Goal: Task Accomplishment & Management: Complete application form

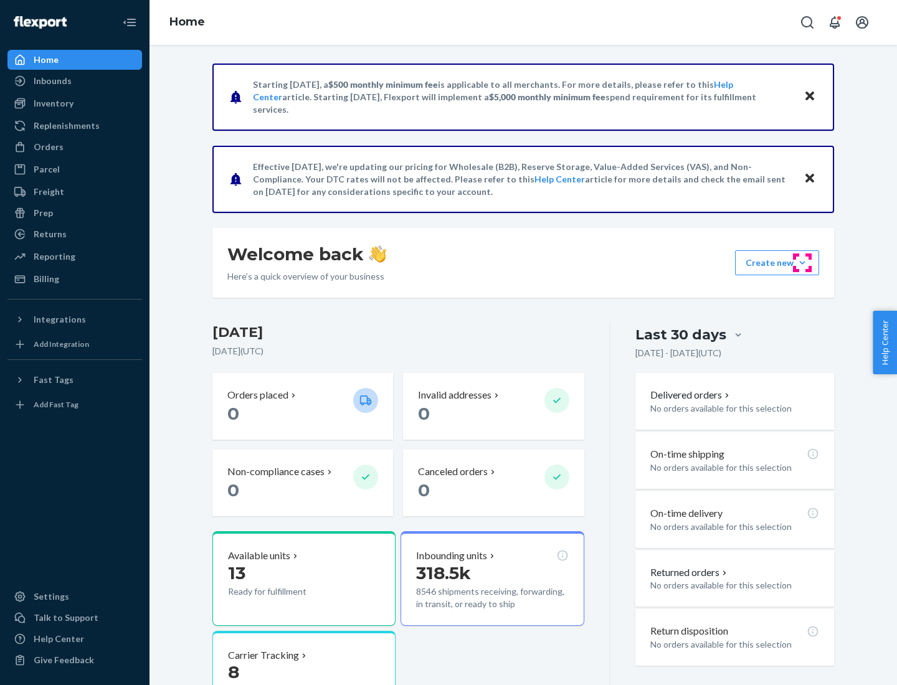
click at [802, 263] on button "Create new Create new inbound Create new order Create new product" at bounding box center [777, 262] width 84 height 25
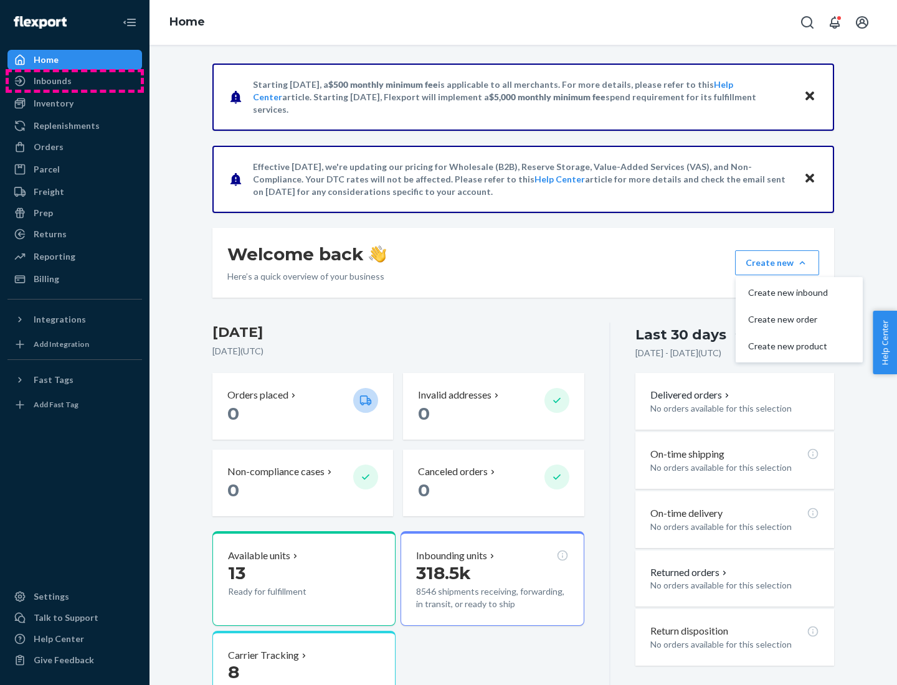
click at [75, 81] on div "Inbounds" at bounding box center [75, 80] width 132 height 17
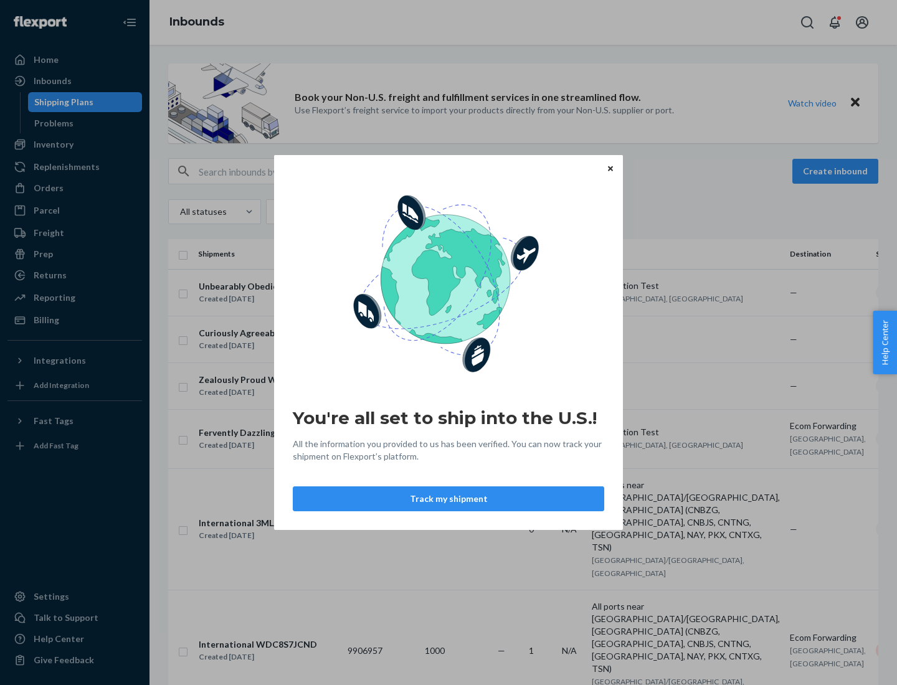
click at [449, 499] on button "Track my shipment" at bounding box center [448, 499] width 311 height 25
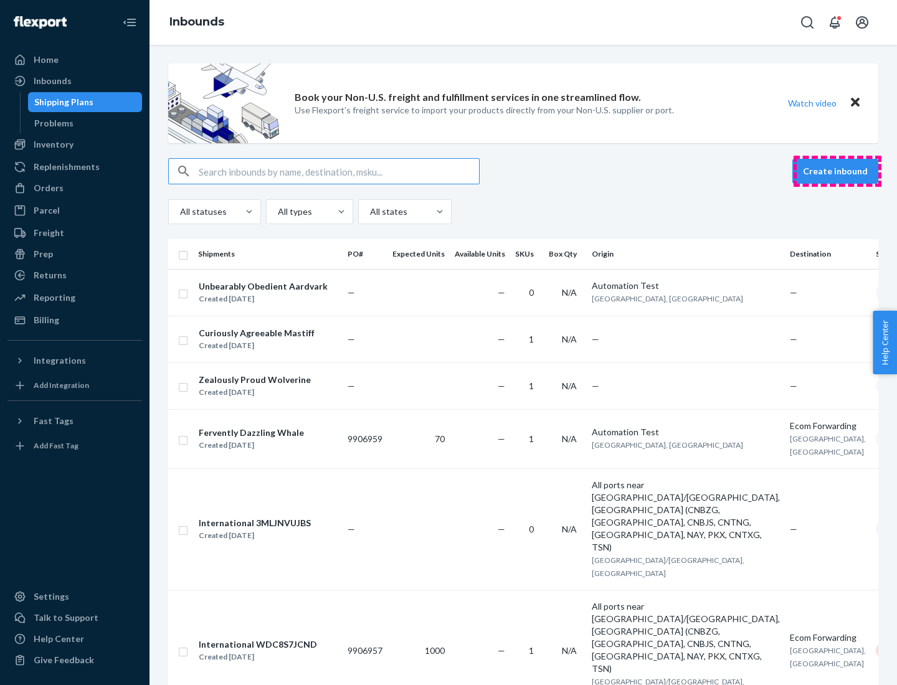
click at [837, 171] on button "Create inbound" at bounding box center [835, 171] width 86 height 25
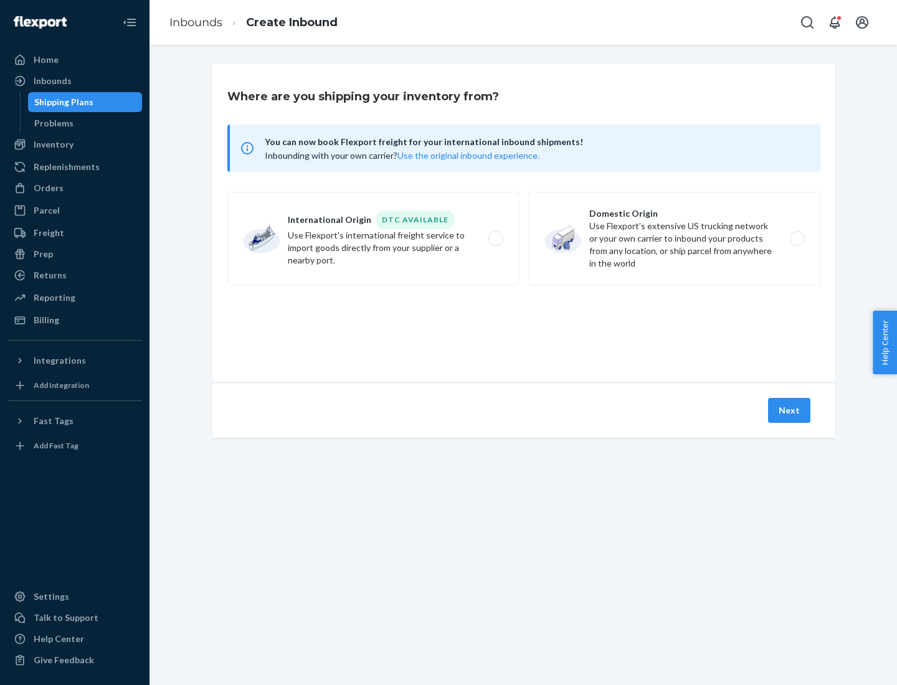
click at [373, 239] on label "International Origin DTC Available Use Flexport's international freight service…" at bounding box center [373, 238] width 292 height 93
click at [495, 239] on input "International Origin DTC Available Use Flexport's international freight service…" at bounding box center [499, 239] width 8 height 8
radio input "true"
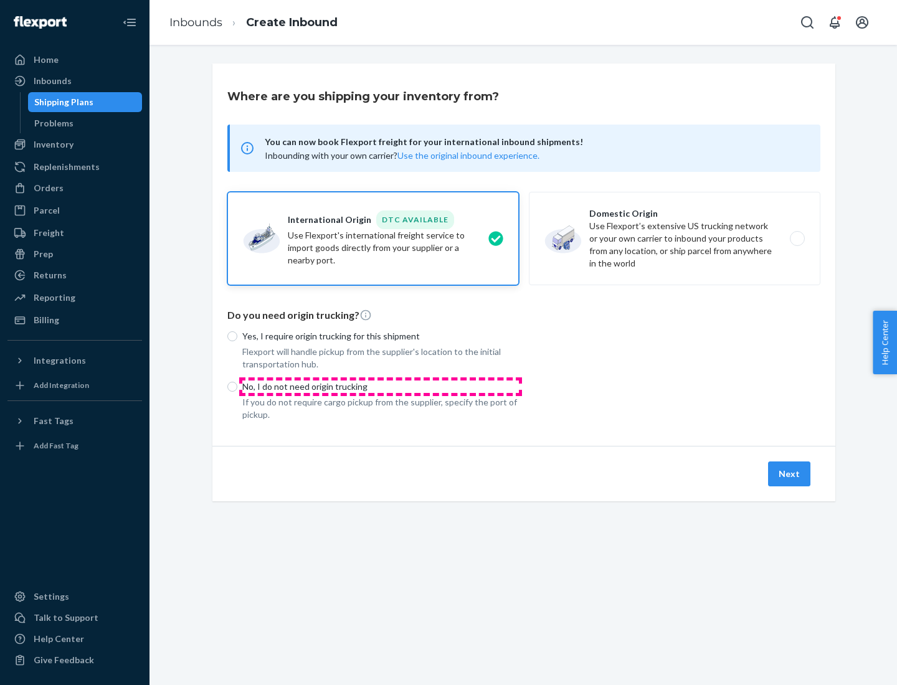
click at [381, 386] on p "No, I do not need origin trucking" at bounding box center [380, 387] width 277 height 12
click at [237, 386] on input "No, I do not need origin trucking" at bounding box center [232, 387] width 10 height 10
radio input "true"
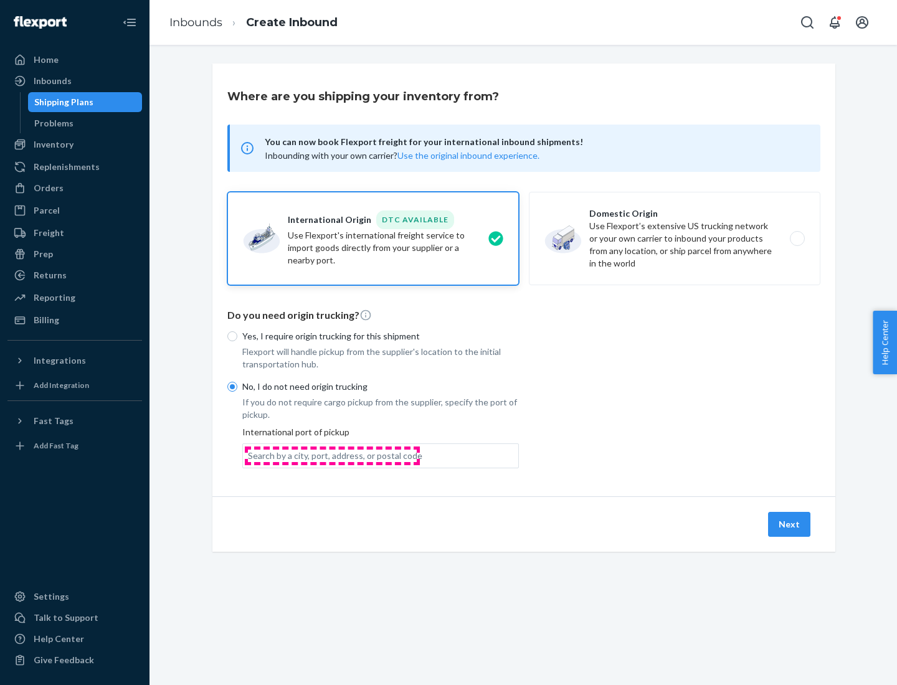
click at [332, 455] on div "Search by a city, port, address, or postal code" at bounding box center [335, 456] width 174 height 12
click at [249, 455] on input "Search by a city, port, address, or postal code" at bounding box center [248, 456] width 1 height 12
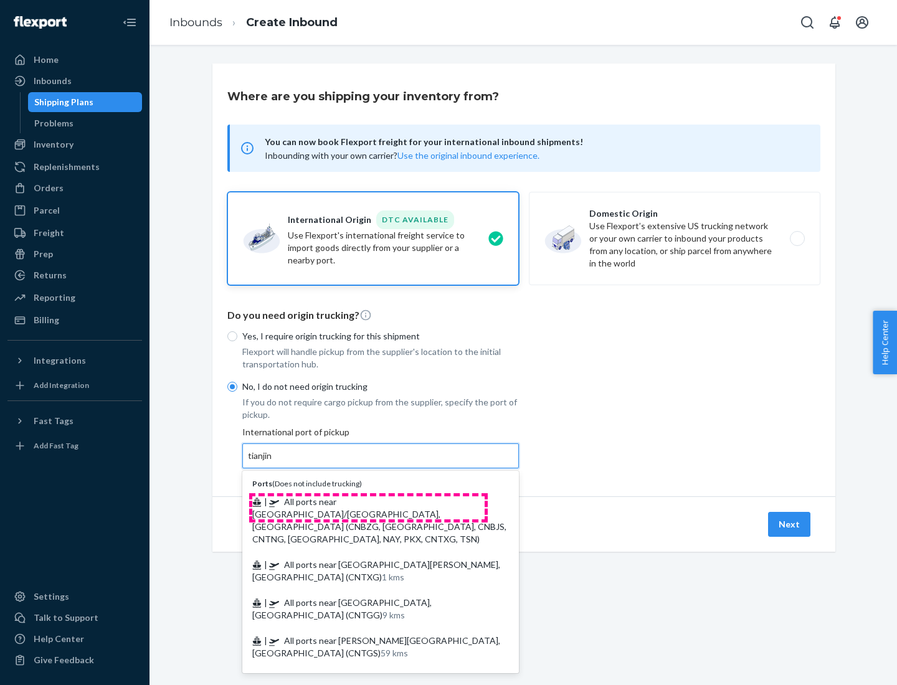
click at [368, 501] on span "| All ports near [GEOGRAPHIC_DATA]/[GEOGRAPHIC_DATA], [GEOGRAPHIC_DATA] (CNBZG,…" at bounding box center [379, 520] width 254 height 48
click at [273, 462] on input "tianjin" at bounding box center [261, 456] width 26 height 12
type input "All ports near [GEOGRAPHIC_DATA]/[GEOGRAPHIC_DATA], [GEOGRAPHIC_DATA] (CNBZG, […"
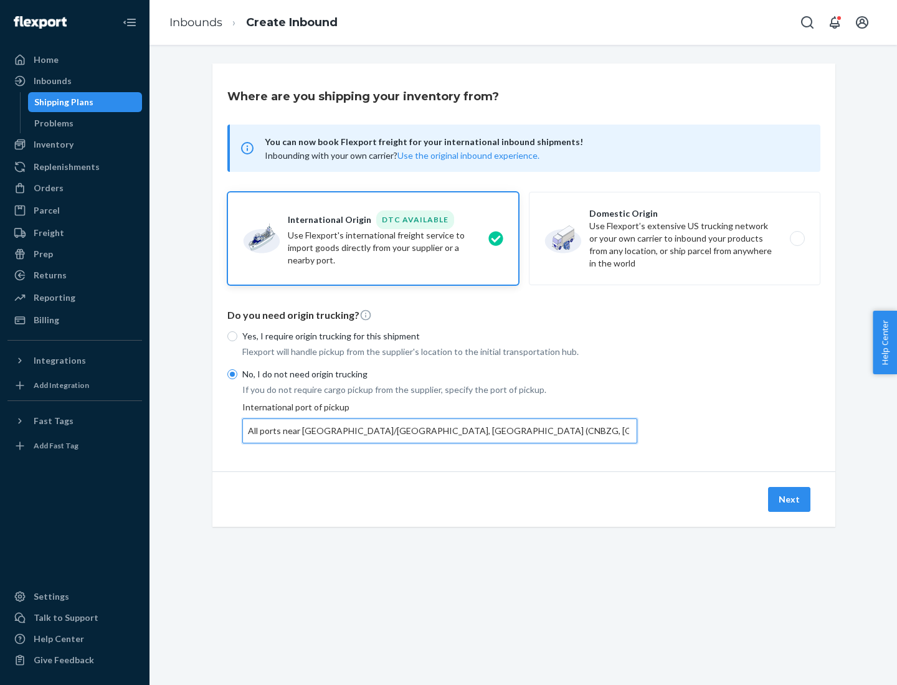
click at [790, 499] on button "Next" at bounding box center [789, 499] width 42 height 25
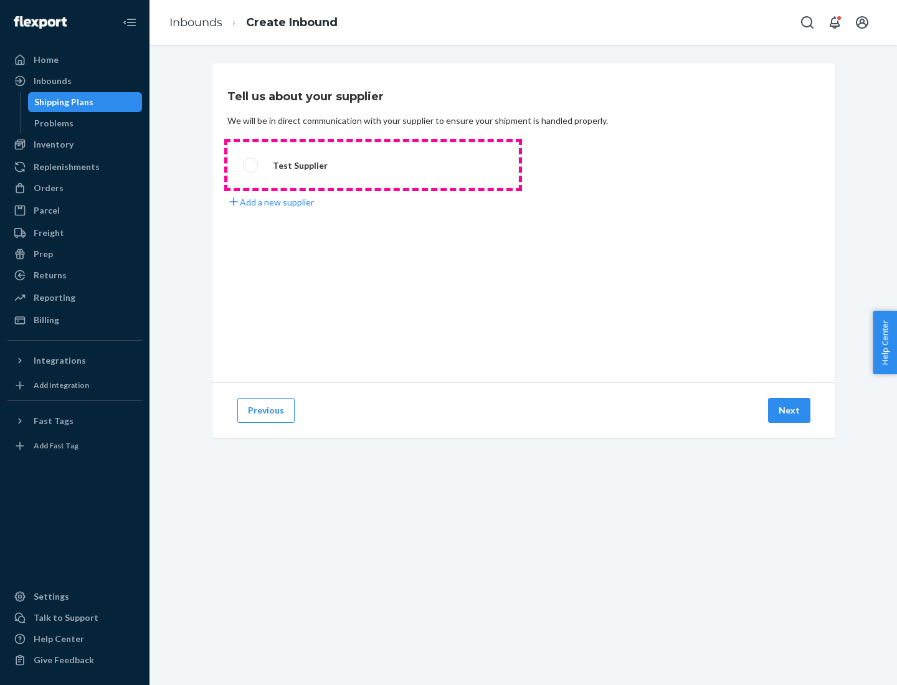
click at [373, 165] on label "Test Supplier" at bounding box center [373, 165] width 292 height 46
click at [251, 165] on input "Test Supplier" at bounding box center [247, 165] width 8 height 8
radio input "true"
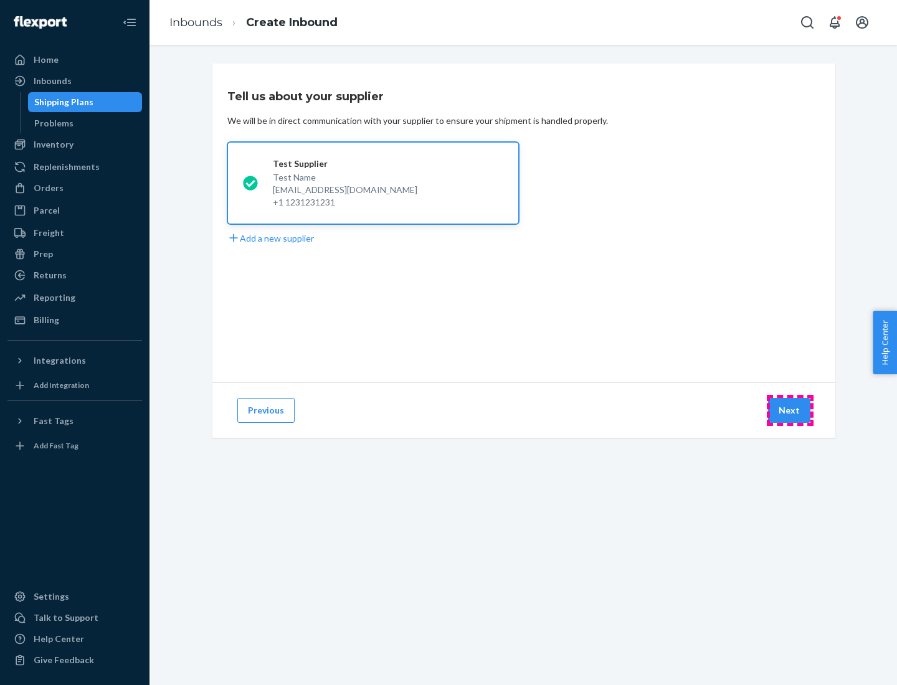
click at [790, 411] on button "Next" at bounding box center [789, 410] width 42 height 25
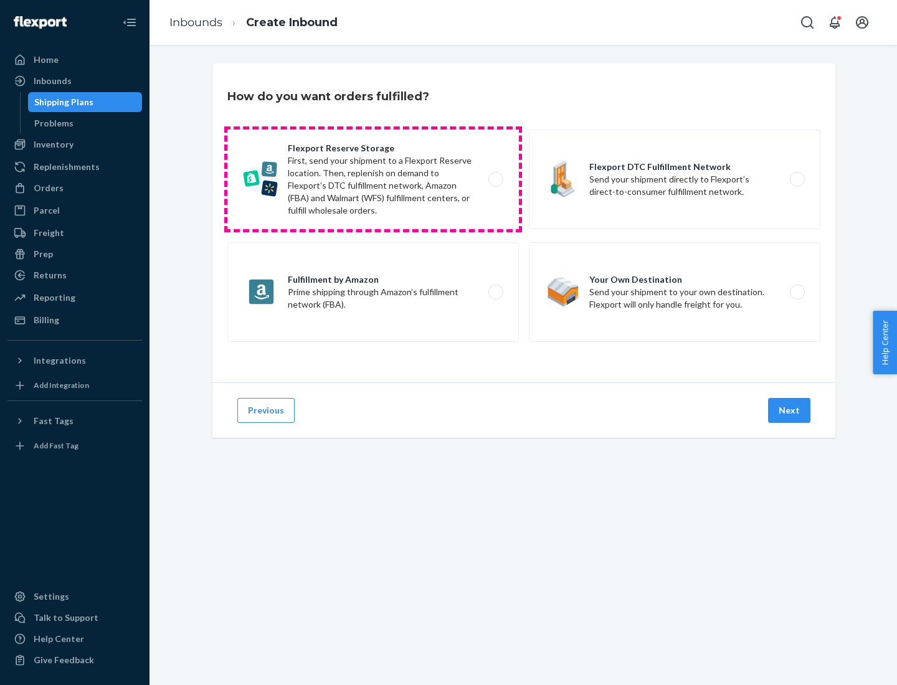
click at [373, 179] on label "Flexport Reserve Storage First, send your shipment to a Flexport Reserve locati…" at bounding box center [373, 180] width 292 height 100
click at [495, 179] on input "Flexport Reserve Storage First, send your shipment to a Flexport Reserve locati…" at bounding box center [499, 180] width 8 height 8
radio input "true"
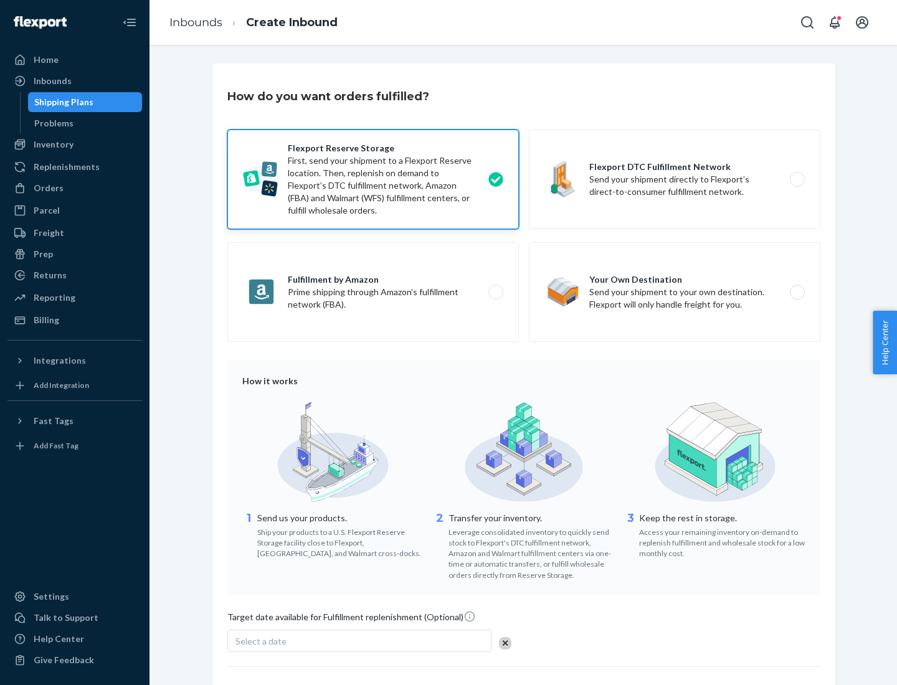
scroll to position [102, 0]
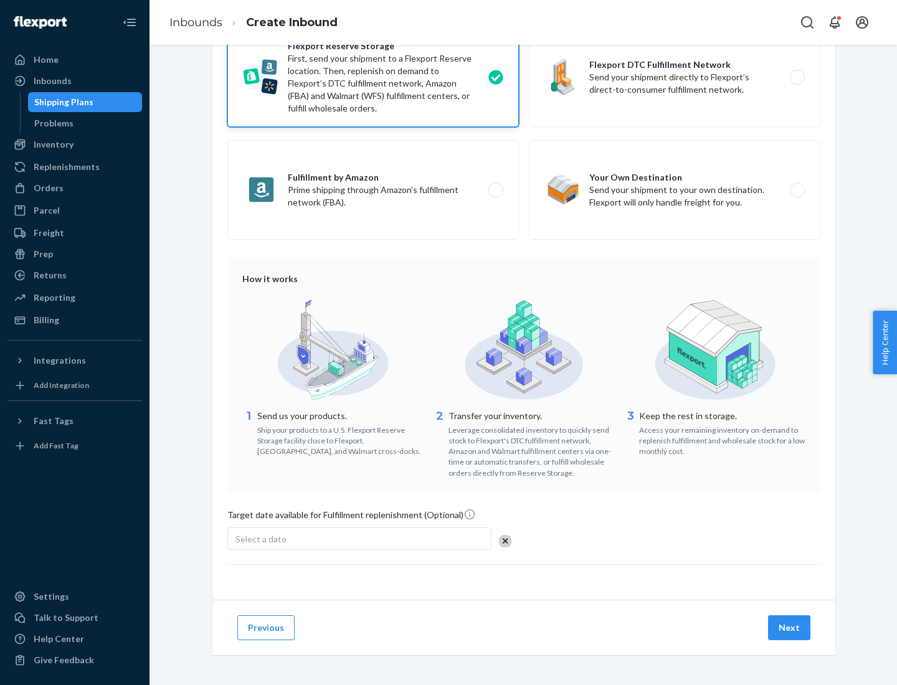
click at [790, 627] on button "Next" at bounding box center [789, 627] width 42 height 25
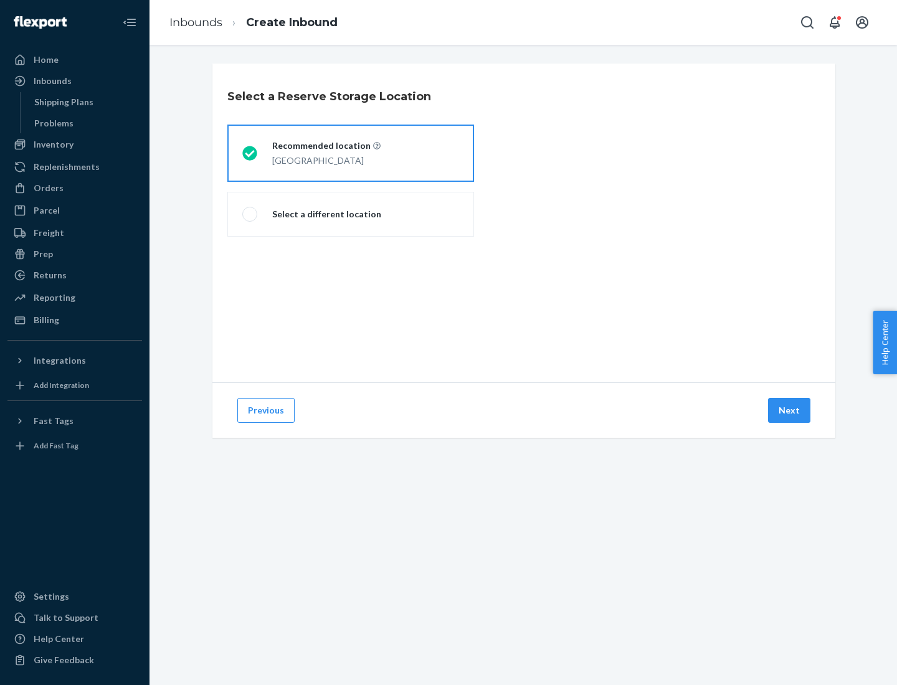
click at [351, 153] on div "[GEOGRAPHIC_DATA]" at bounding box center [326, 159] width 108 height 15
click at [250, 153] on input "Recommended location [GEOGRAPHIC_DATA]" at bounding box center [246, 154] width 8 height 8
click at [790, 411] on button "Next" at bounding box center [789, 410] width 42 height 25
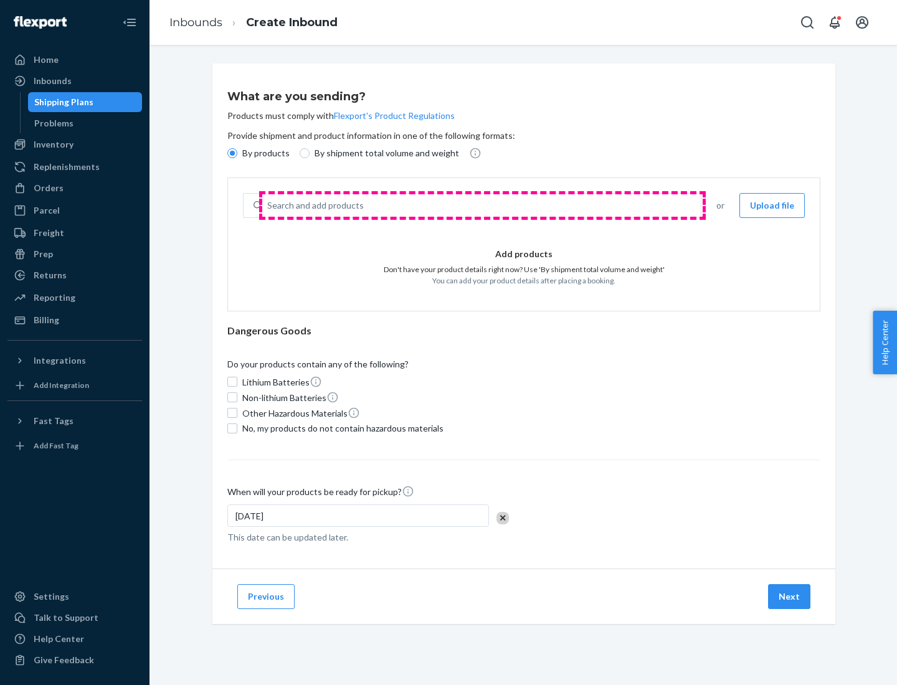
click at [482, 206] on div "Search and add products" at bounding box center [481, 205] width 439 height 22
click at [268, 206] on input "Search and add products" at bounding box center [267, 205] width 1 height 12
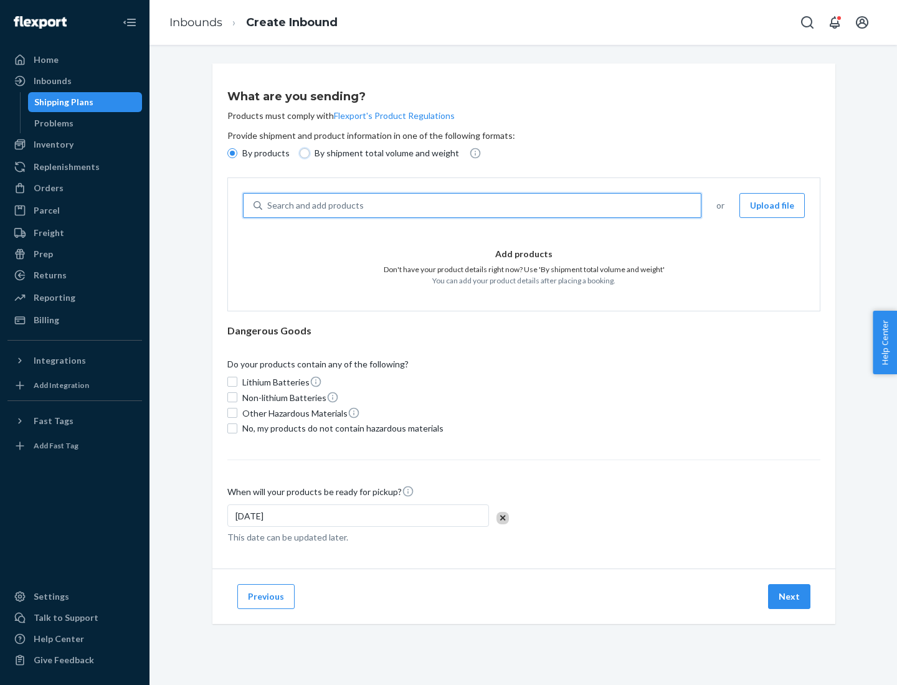
click at [303, 153] on input "By shipment total volume and weight" at bounding box center [305, 153] width 10 height 10
radio input "true"
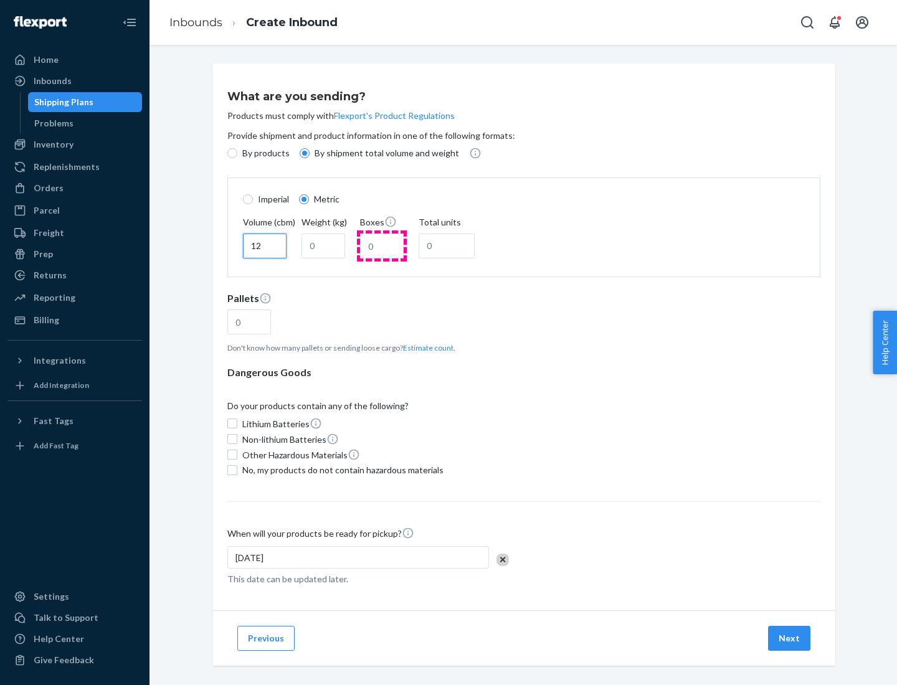
type input "12"
type input "22"
type input "222"
type input "121"
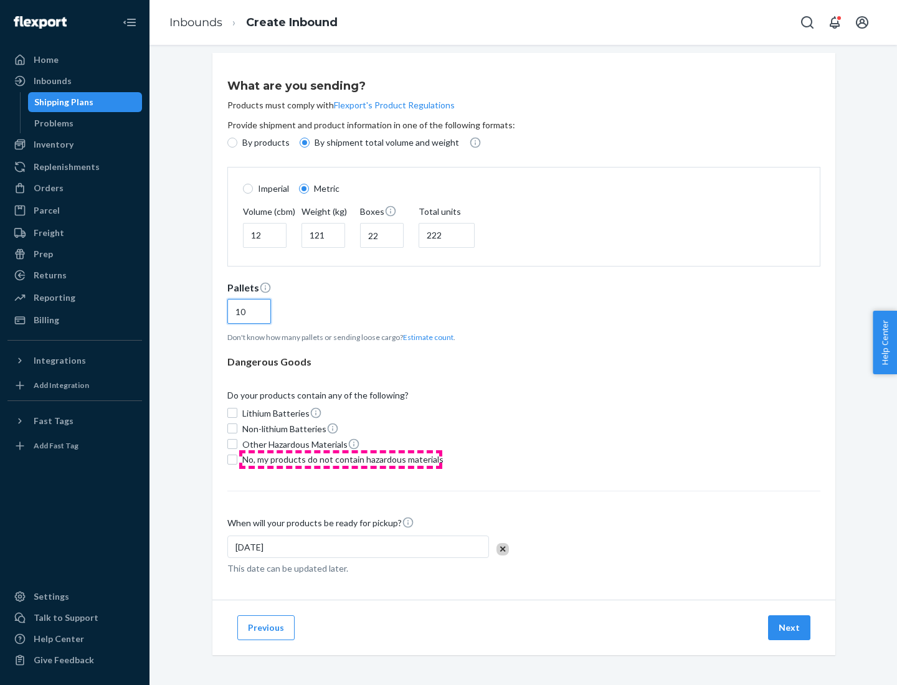
type input "10"
click at [341, 459] on span "No, my products do not contain hazardous materials" at bounding box center [342, 459] width 201 height 12
click at [237, 459] on input "No, my products do not contain hazardous materials" at bounding box center [232, 460] width 10 height 10
checkbox input "true"
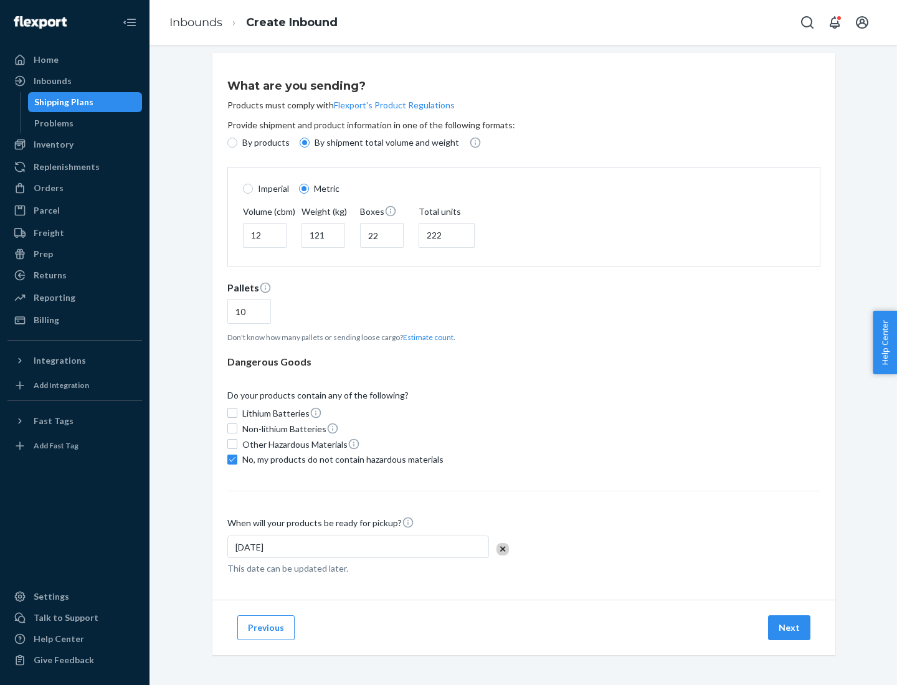
click at [790, 627] on button "Next" at bounding box center [789, 627] width 42 height 25
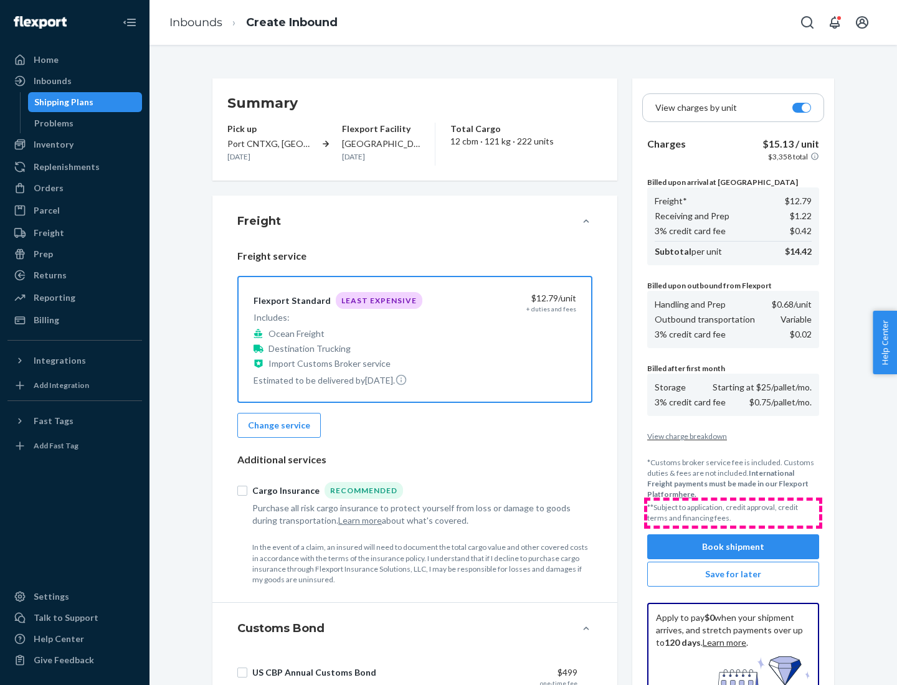
scroll to position [182, 0]
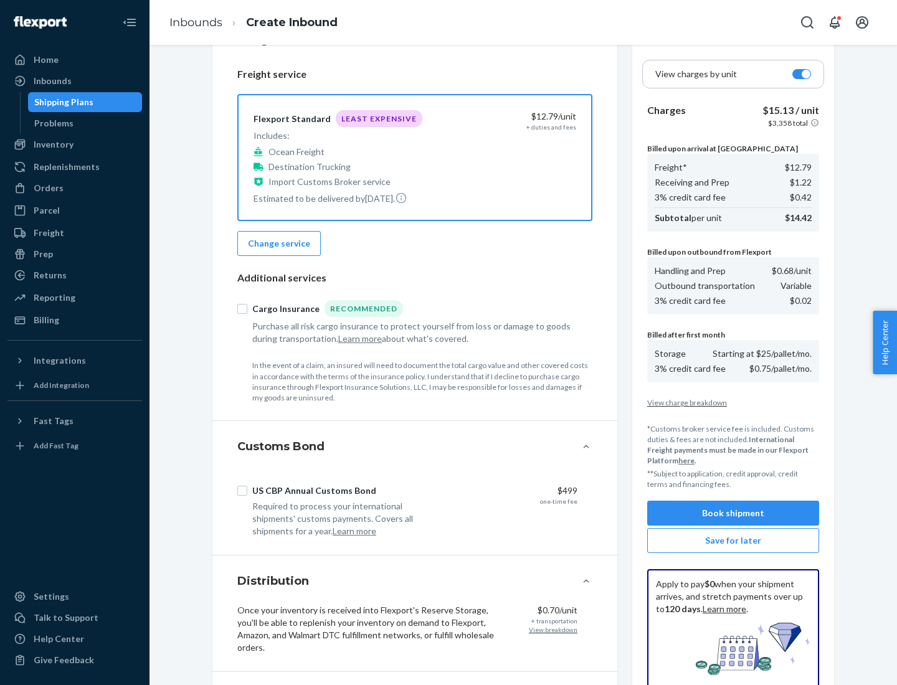
click at [733, 513] on button "Book shipment" at bounding box center [733, 513] width 172 height 25
